Goal: Information Seeking & Learning: Understand process/instructions

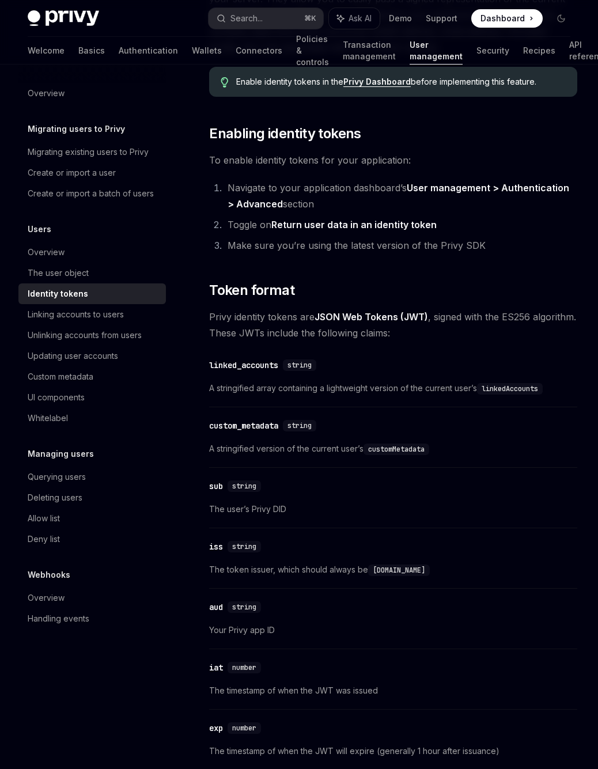
scroll to position [293, 0]
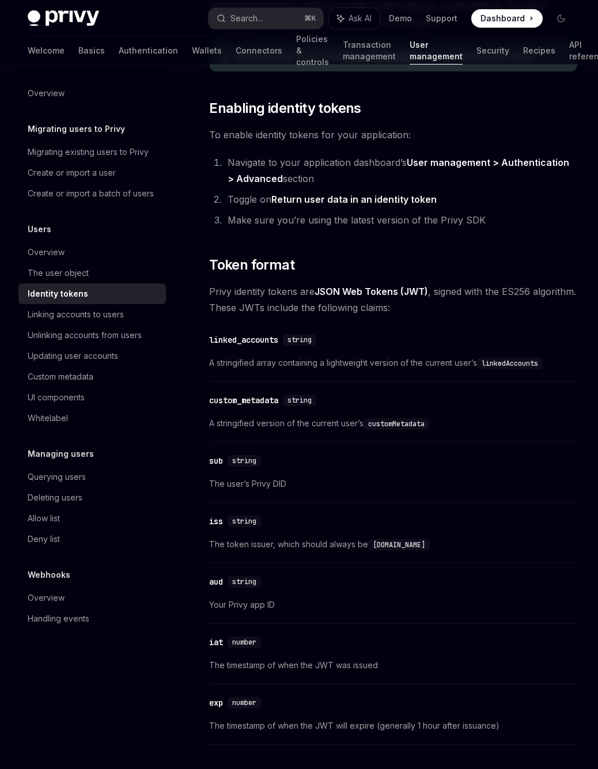
click at [226, 483] on span "The user’s Privy DID" at bounding box center [393, 484] width 368 height 14
click at [318, 491] on div "​ sub string The user’s Privy DID" at bounding box center [393, 475] width 368 height 55
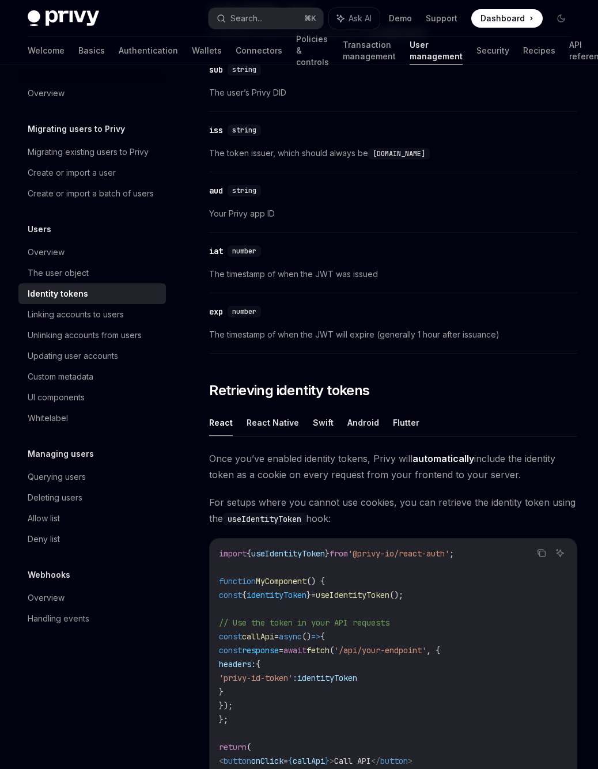
scroll to position [690, 0]
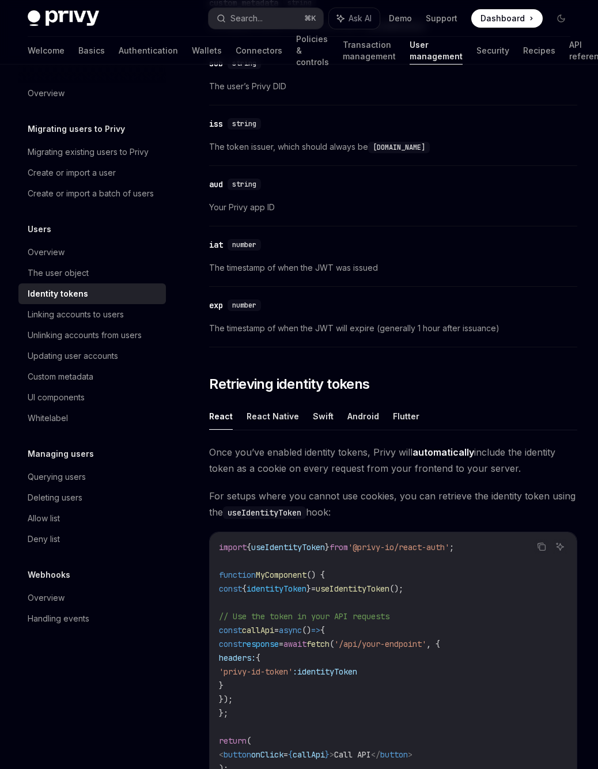
click at [51, 292] on div "Identity tokens" at bounding box center [58, 294] width 60 height 14
type textarea "*"
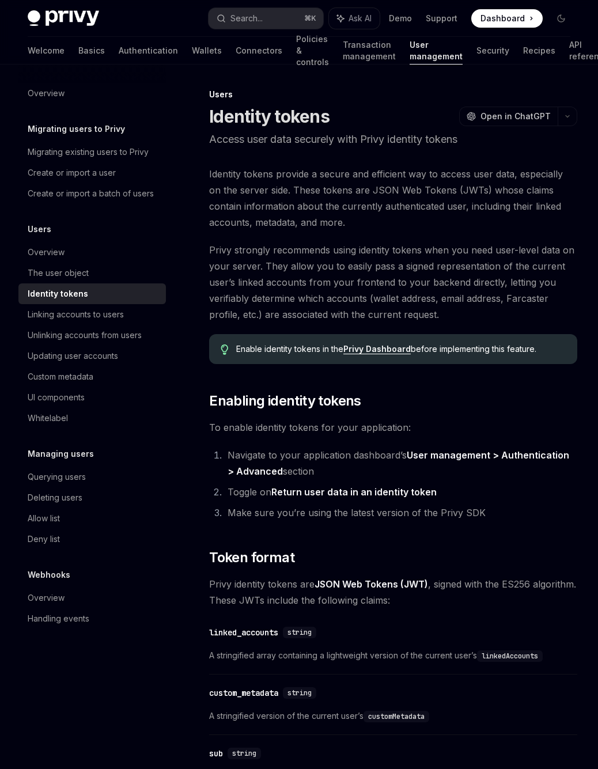
scroll to position [978, 0]
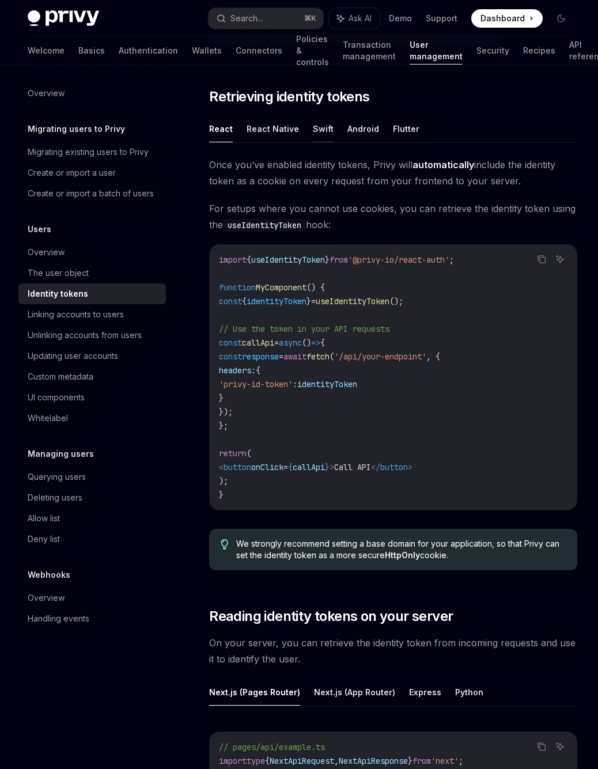
click at [315, 132] on button "Swift" at bounding box center [323, 128] width 21 height 27
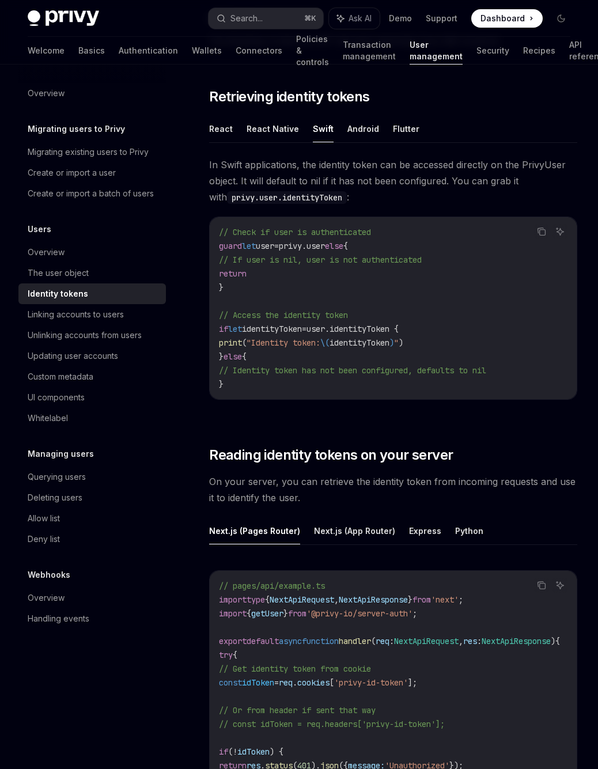
click at [396, 329] on span "user.identityToken {" at bounding box center [352, 329] width 92 height 10
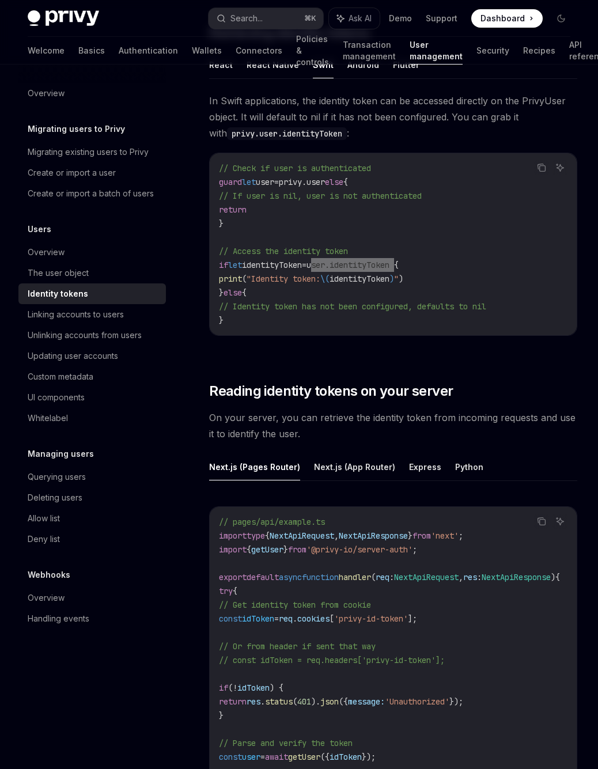
scroll to position [1041, 0]
click at [332, 468] on button "Next.js (App Router)" at bounding box center [354, 467] width 81 height 27
type textarea "*"
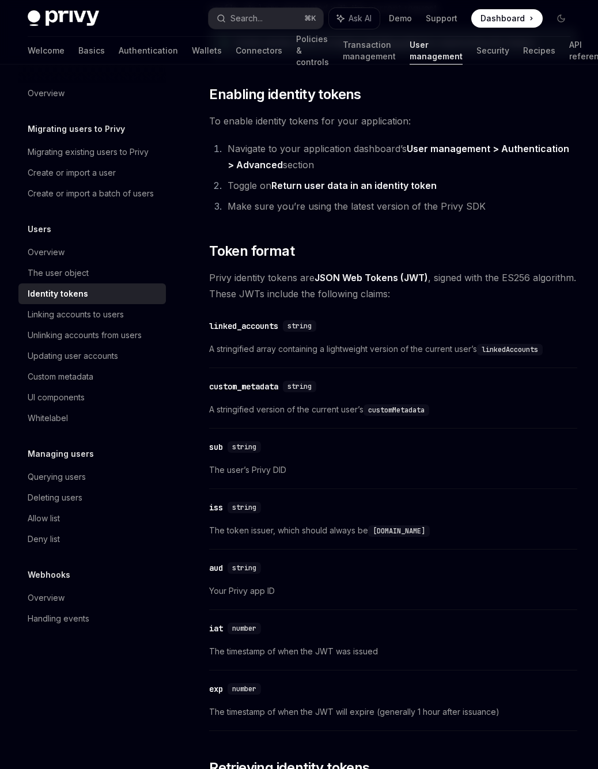
scroll to position [185, 0]
